Goal: Task Accomplishment & Management: Use online tool/utility

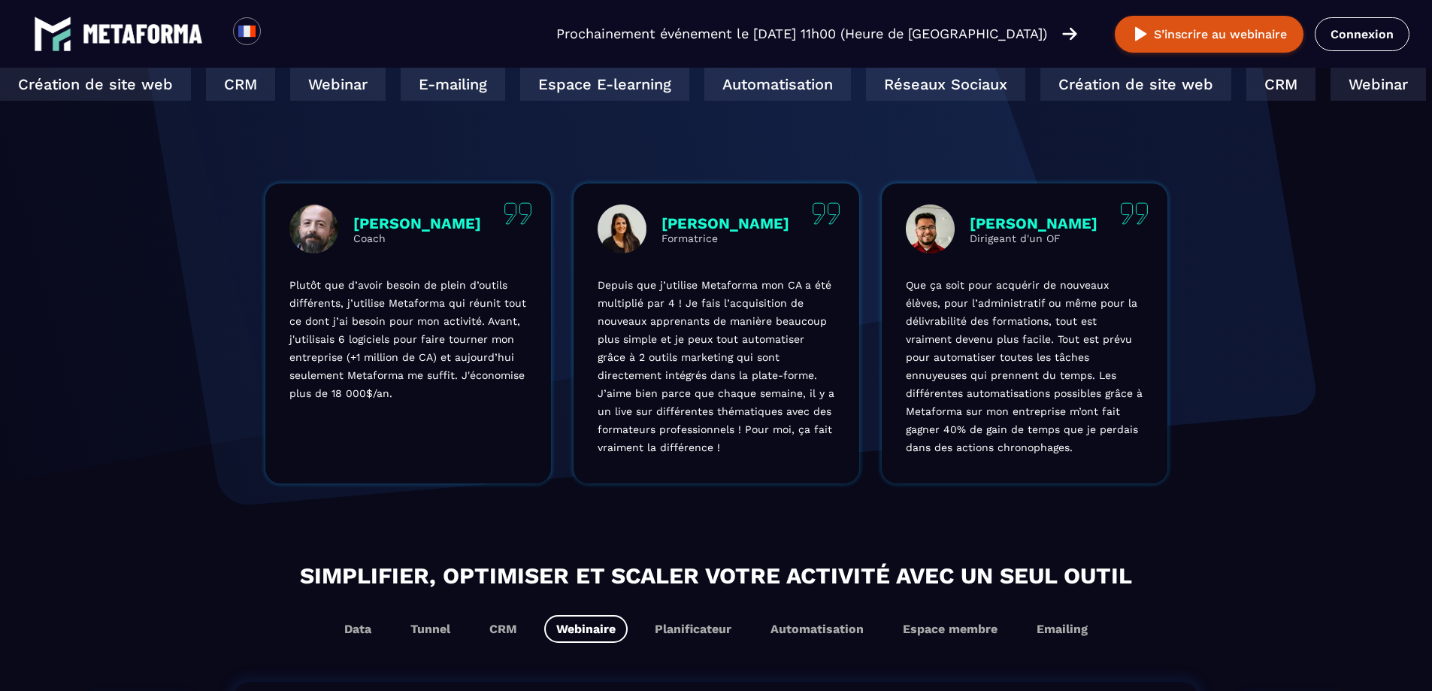
scroll to position [902, 0]
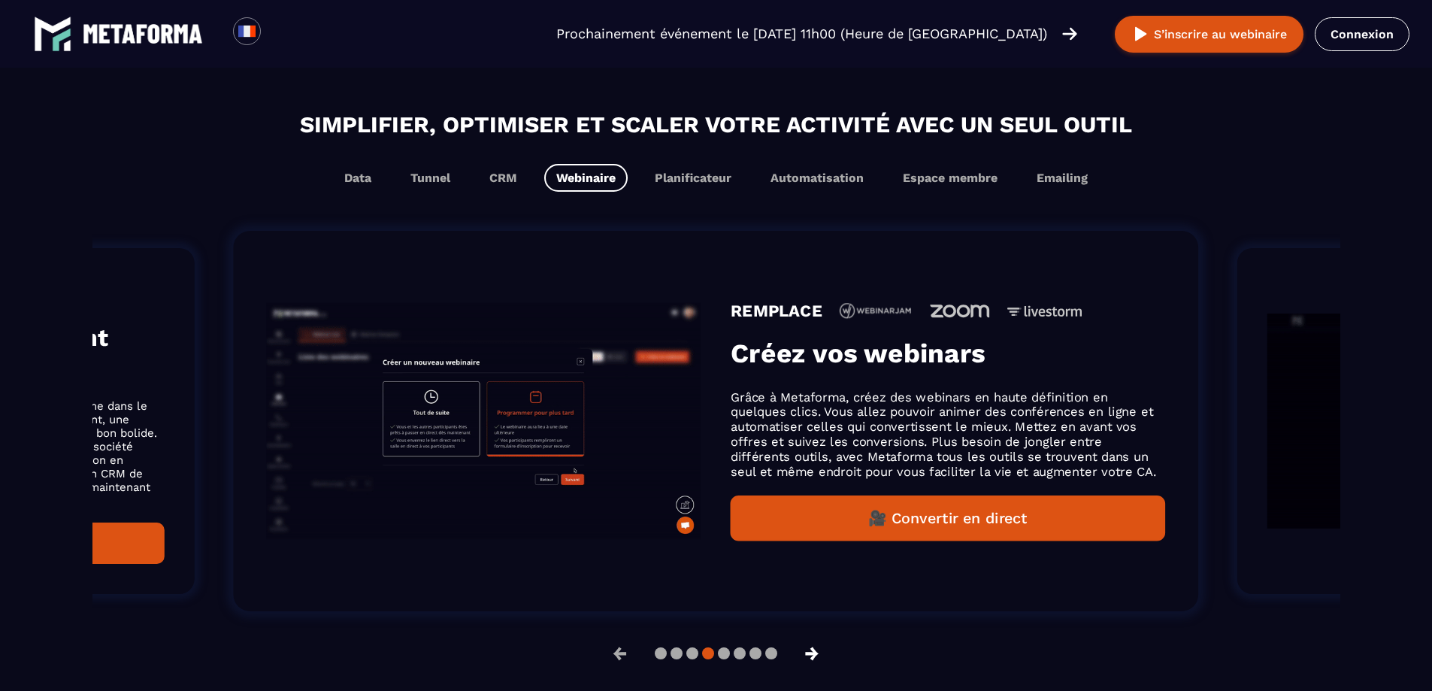
click at [821, 663] on button "→" at bounding box center [811, 653] width 39 height 36
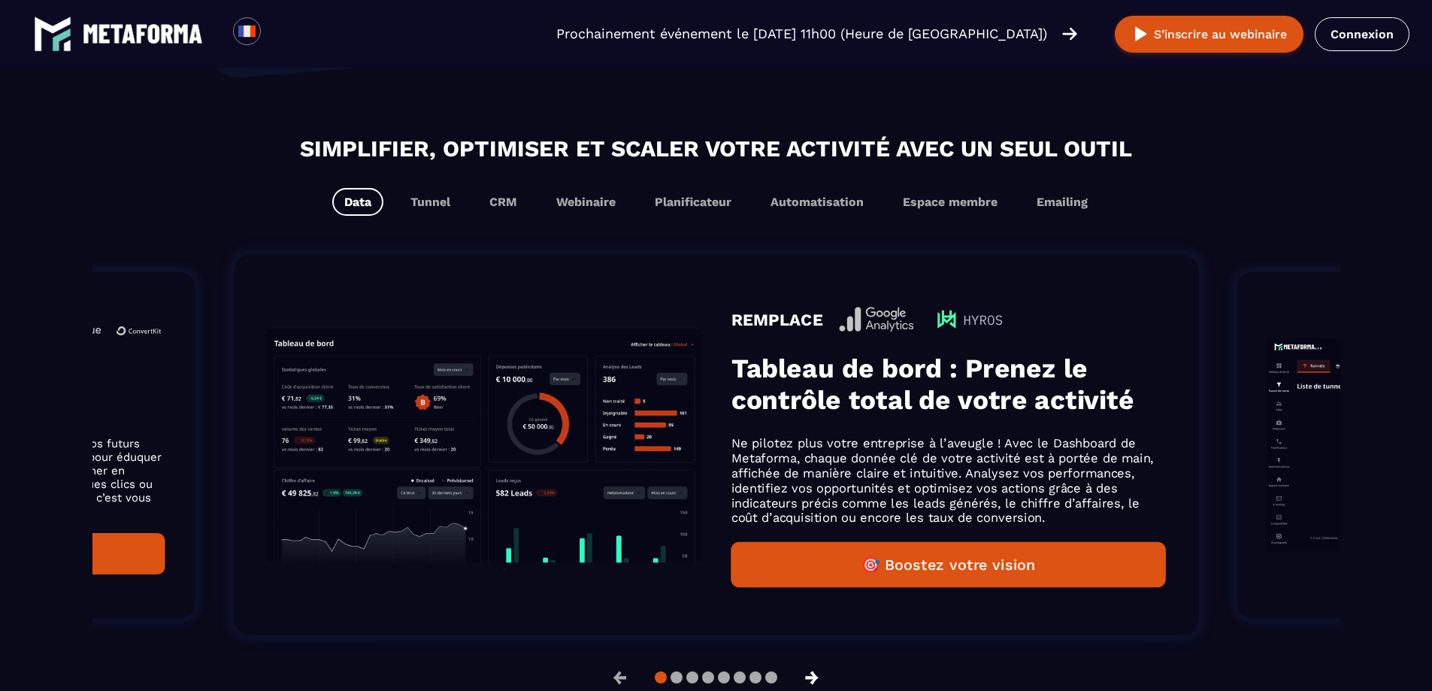
scroll to position [926, 0]
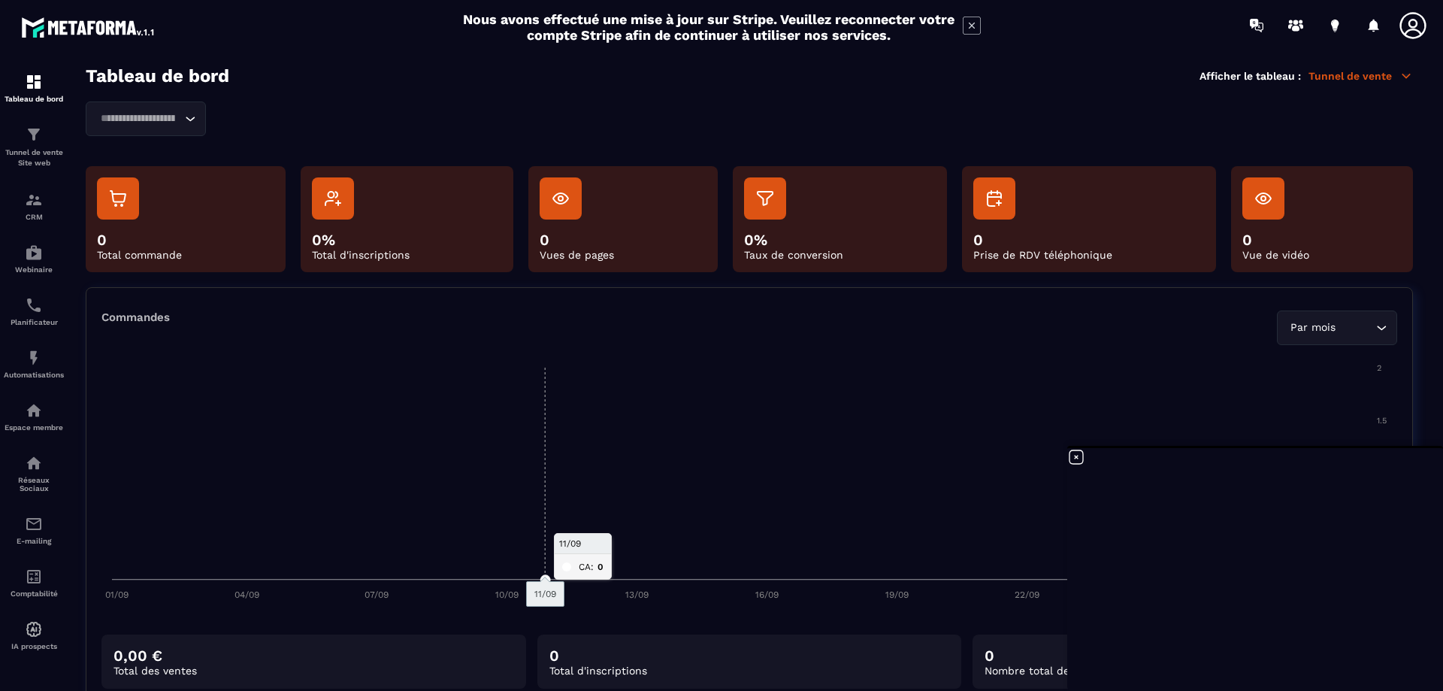
click at [1367, 75] on p "Tunnel de vente" at bounding box center [1361, 76] width 104 height 14
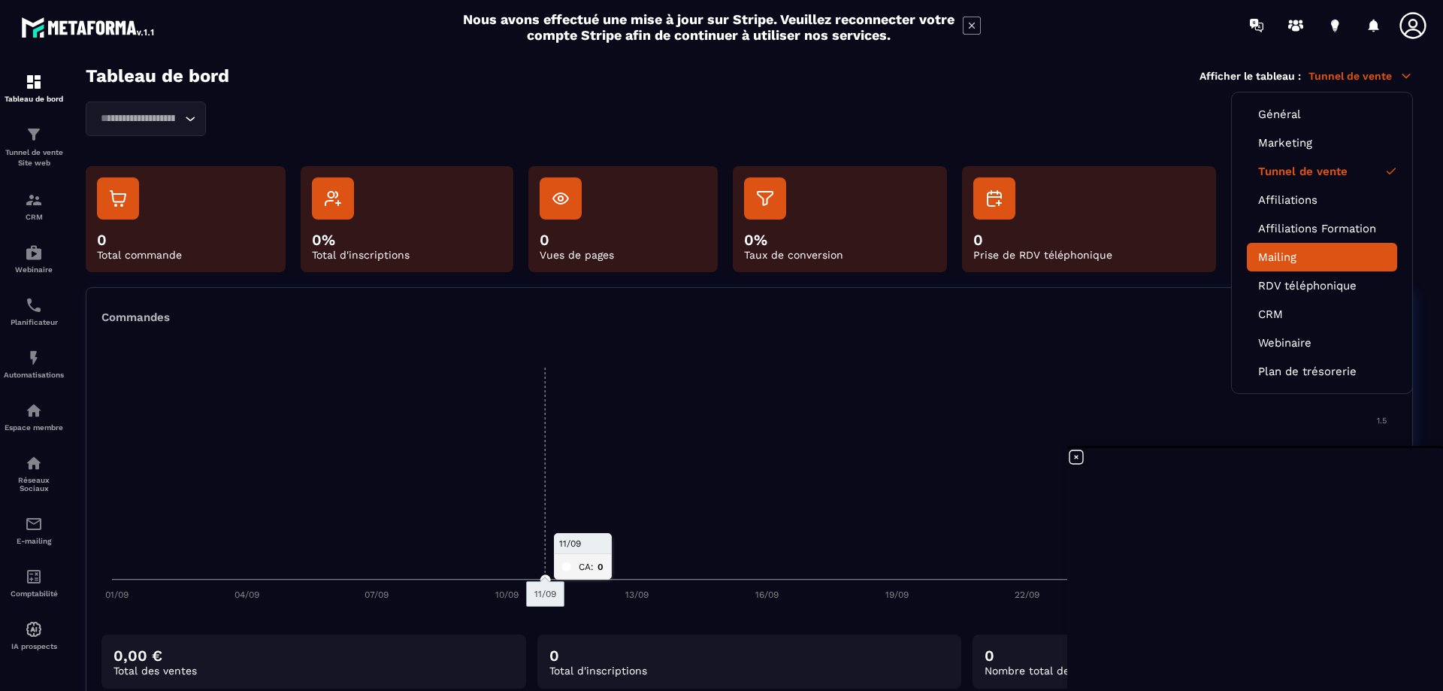
click at [1286, 251] on link "Mailing" at bounding box center [1323, 257] width 128 height 14
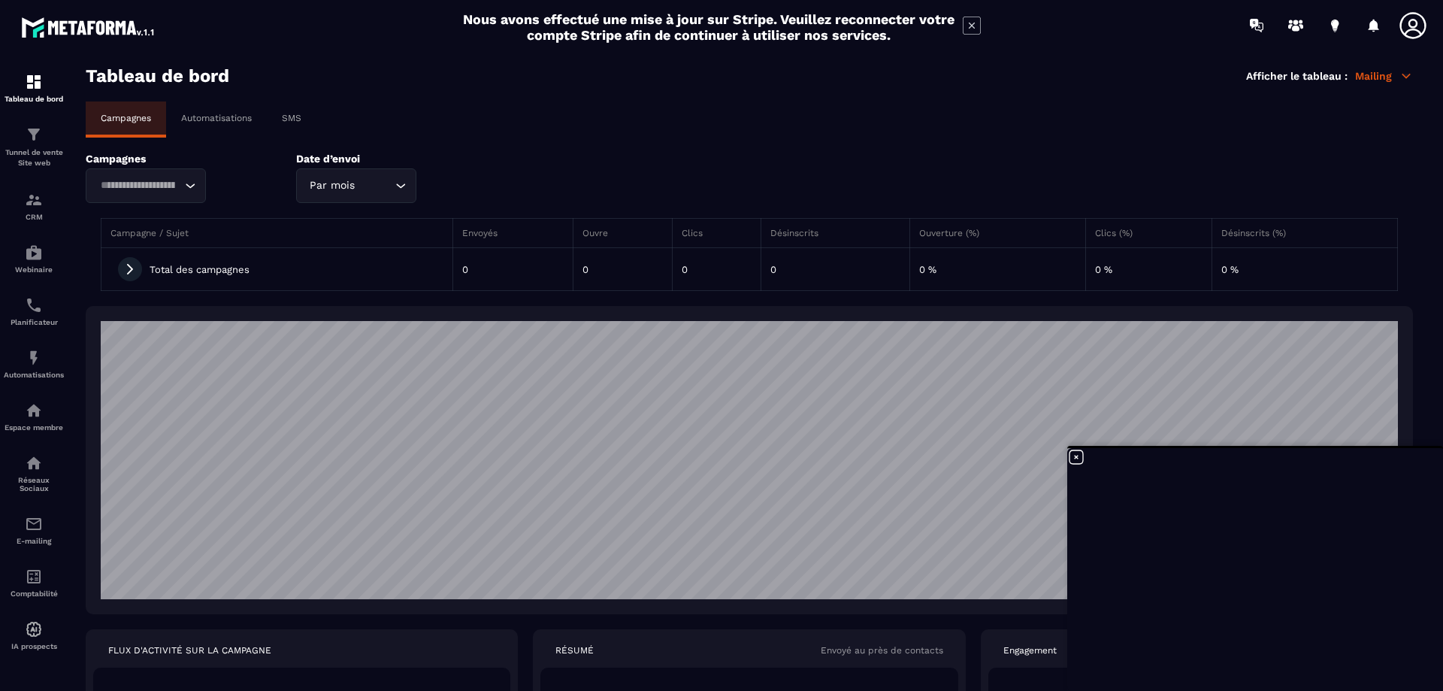
click at [218, 117] on p "Automatisations" at bounding box center [216, 118] width 71 height 11
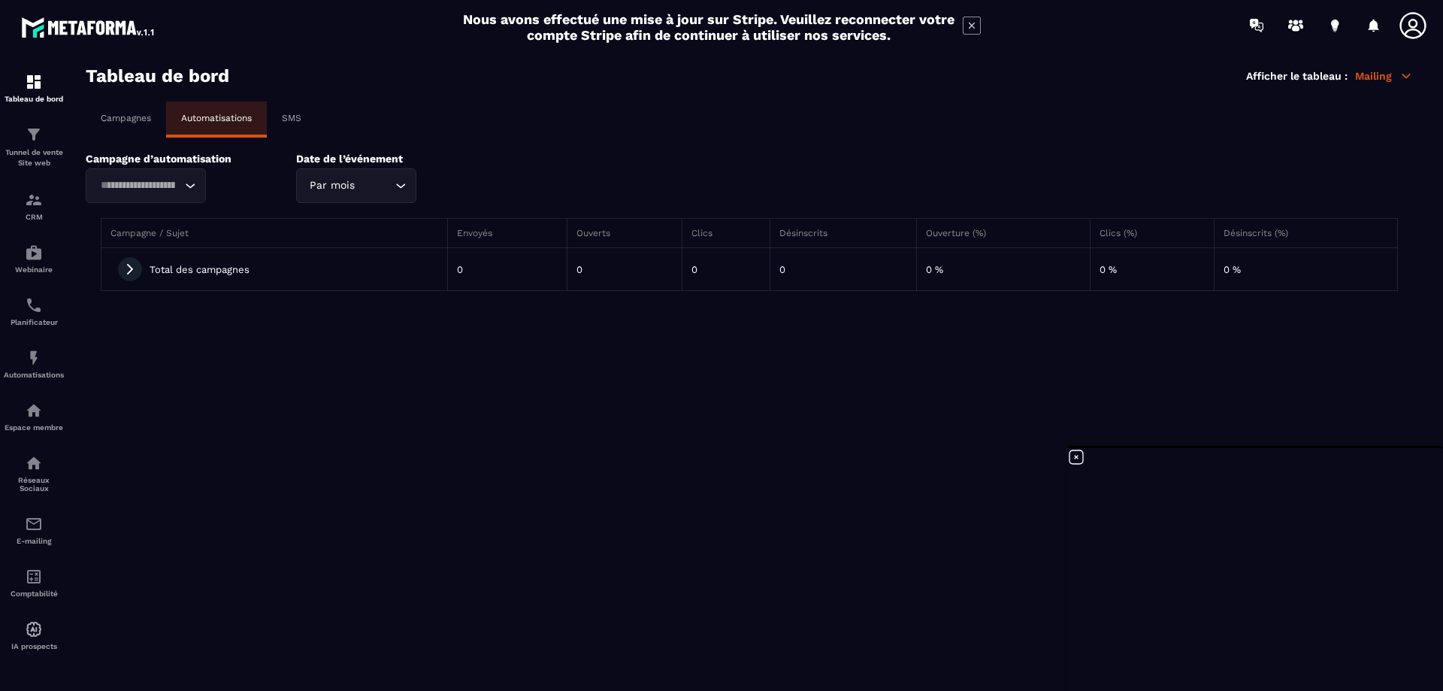
click at [299, 114] on p "SMS" at bounding box center [292, 118] width 20 height 11
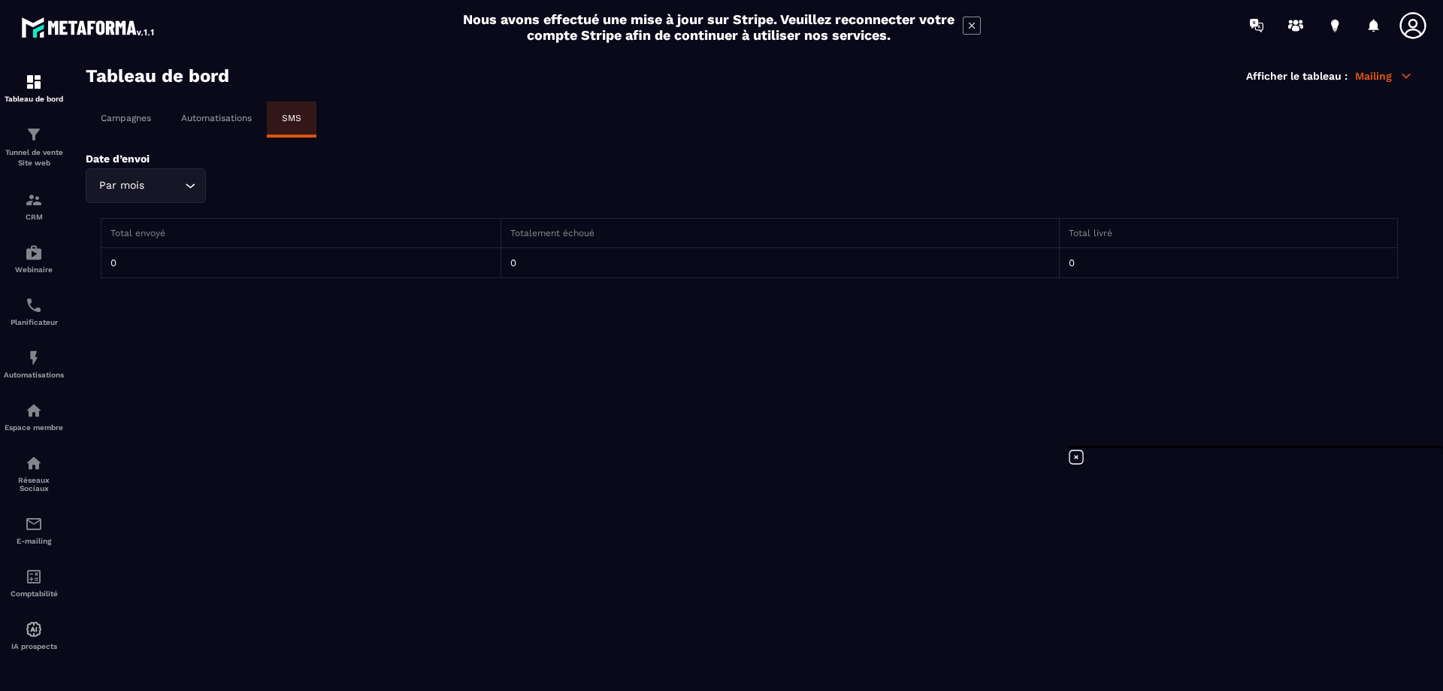
click at [135, 111] on div "Campagnes" at bounding box center [126, 117] width 80 height 33
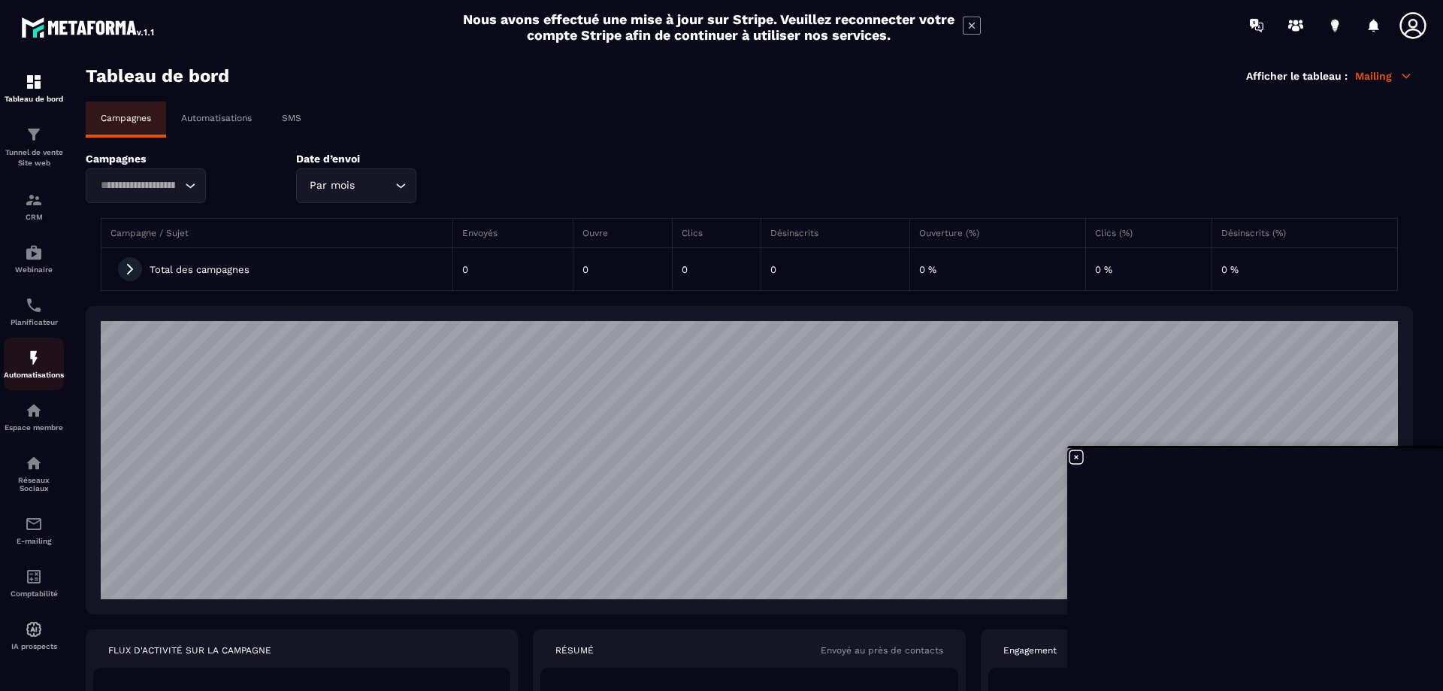
click at [36, 365] on img at bounding box center [34, 358] width 18 height 18
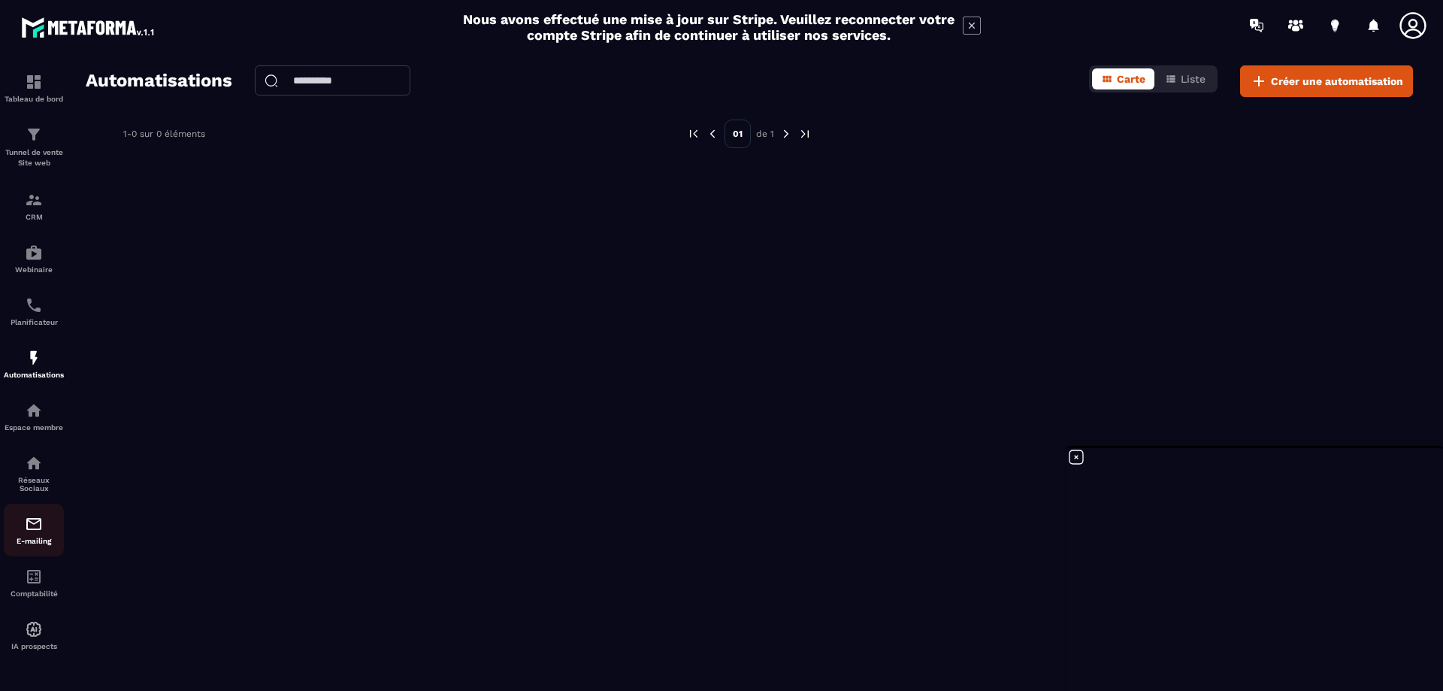
click at [26, 514] on link "E-mailing" at bounding box center [34, 530] width 60 height 53
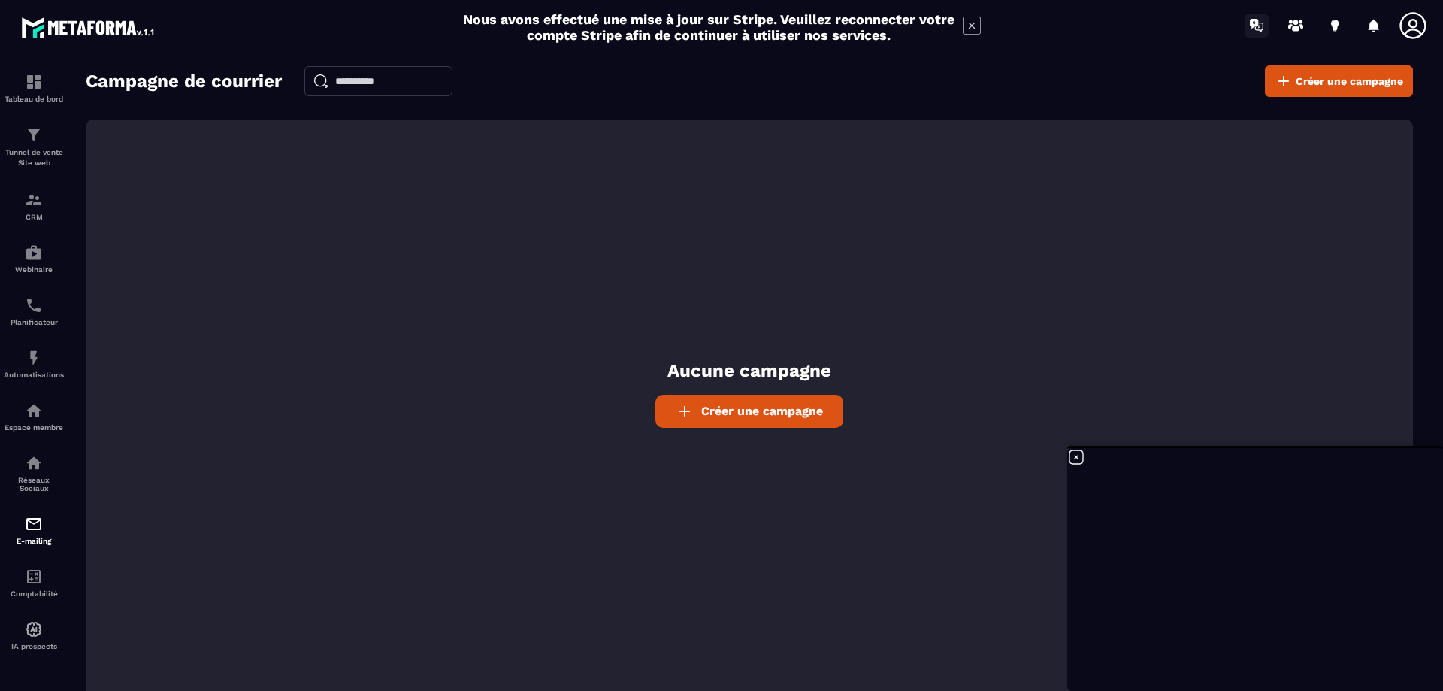
click at [1262, 26] on icon at bounding box center [1257, 26] width 24 height 24
